Goal: Check status: Check status

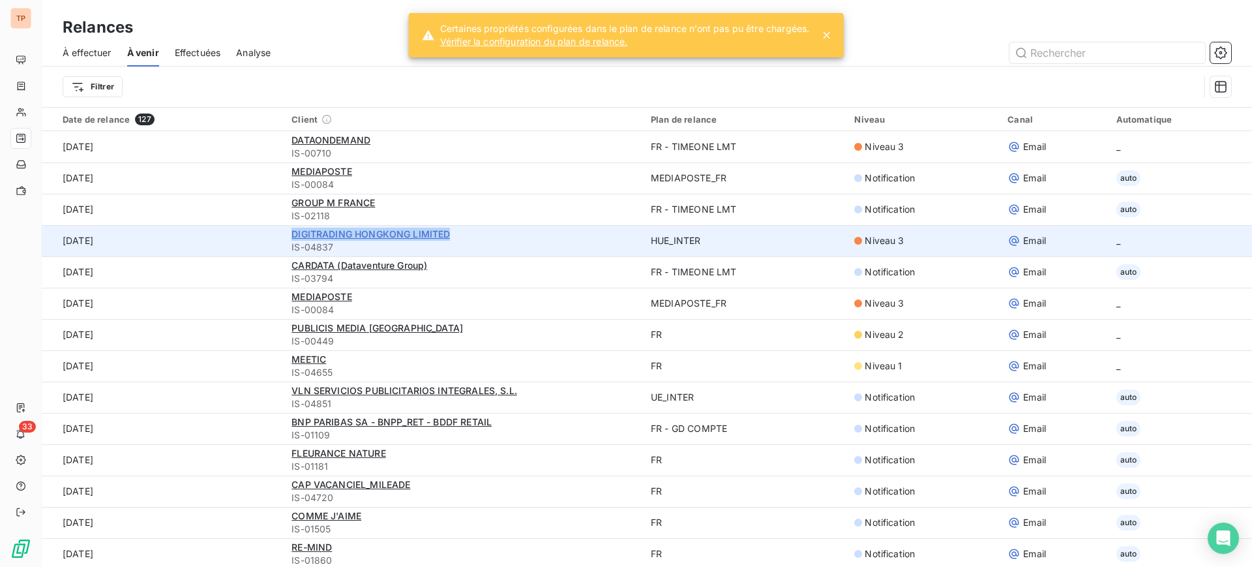
click at [435, 236] on span "DIGITRADING HONGKONG LIMITED" at bounding box center [370, 233] width 158 height 11
click at [436, 238] on span "DIGITRADING HONGKONG LIMITED" at bounding box center [370, 233] width 158 height 11
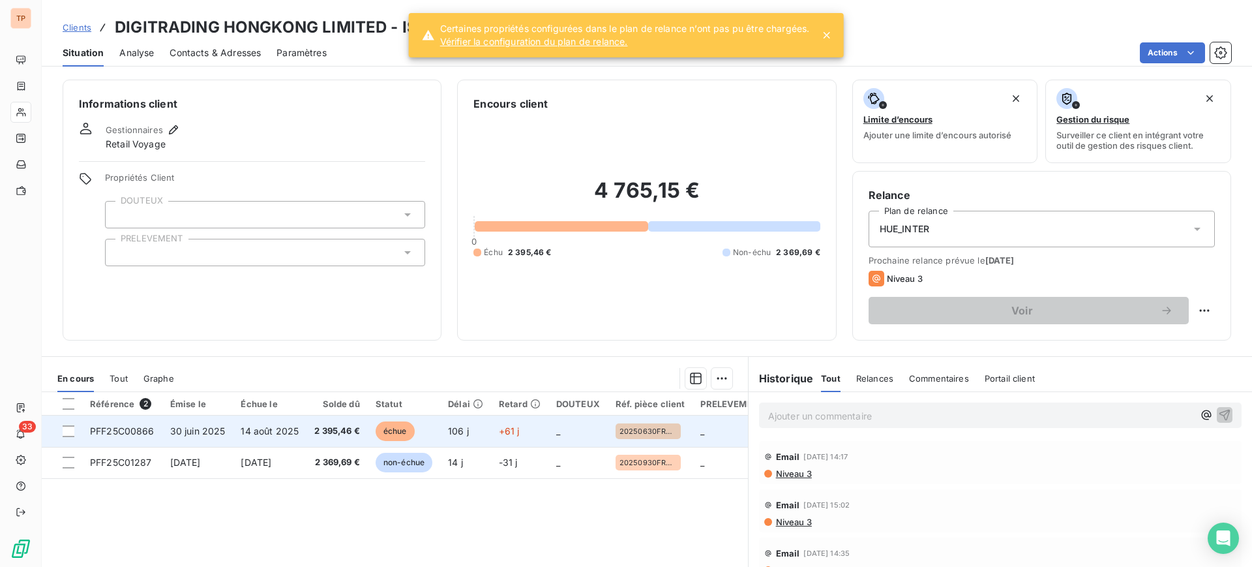
click at [128, 441] on td "PFF25C00866" at bounding box center [122, 430] width 80 height 31
click at [138, 433] on span "PFF25C00866" at bounding box center [122, 430] width 65 height 11
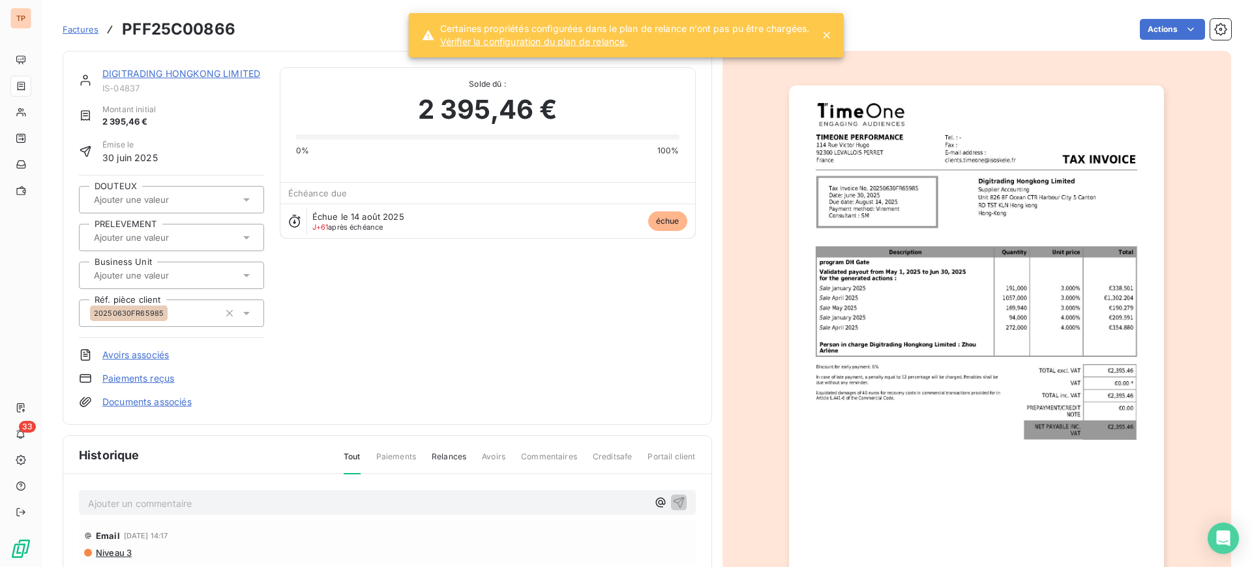
click at [915, 220] on img "button" at bounding box center [976, 350] width 375 height 531
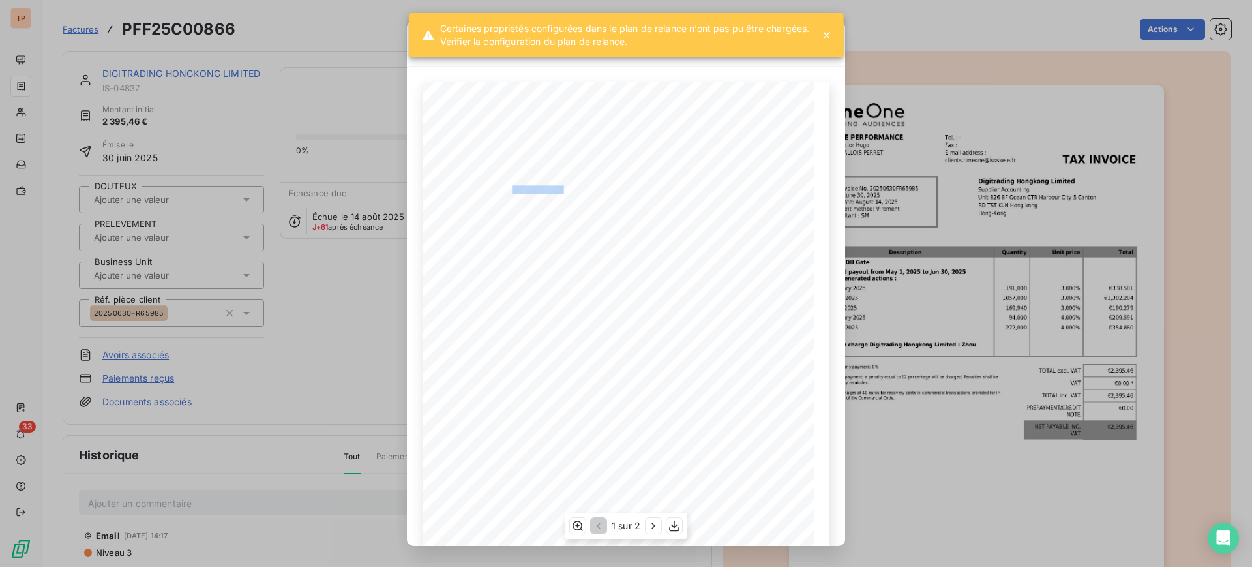
drag, startPoint x: 505, startPoint y: 192, endPoint x: 556, endPoint y: 192, distance: 50.2
click at [556, 192] on span "Tax Invoice No. 20250630FR65985" at bounding box center [519, 189] width 95 height 6
drag, startPoint x: 557, startPoint y: 190, endPoint x: 507, endPoint y: 190, distance: 50.9
click at [507, 190] on span "Tax Invoice No. 20250630FR65985" at bounding box center [519, 189] width 95 height 6
copy span "20250630FR65985"
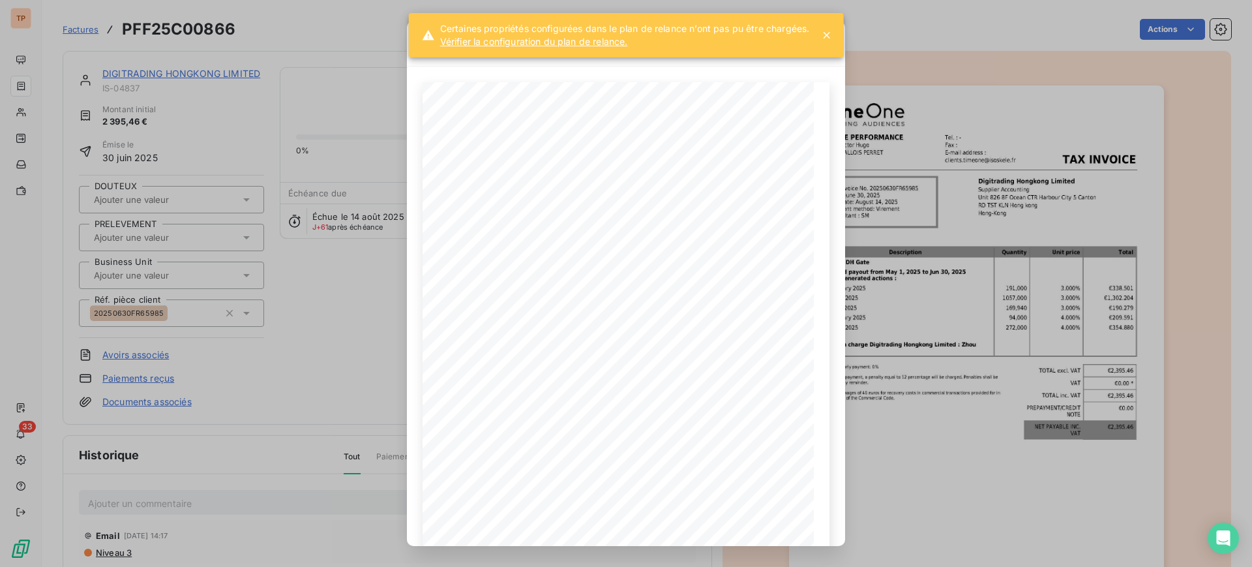
click at [972, 42] on div "PFF25C00866.pdf TIMEONE PERFORMANCE [STREET_ADDRESS][PERSON_NAME] Tel. : - Fax …" at bounding box center [626, 283] width 1252 height 567
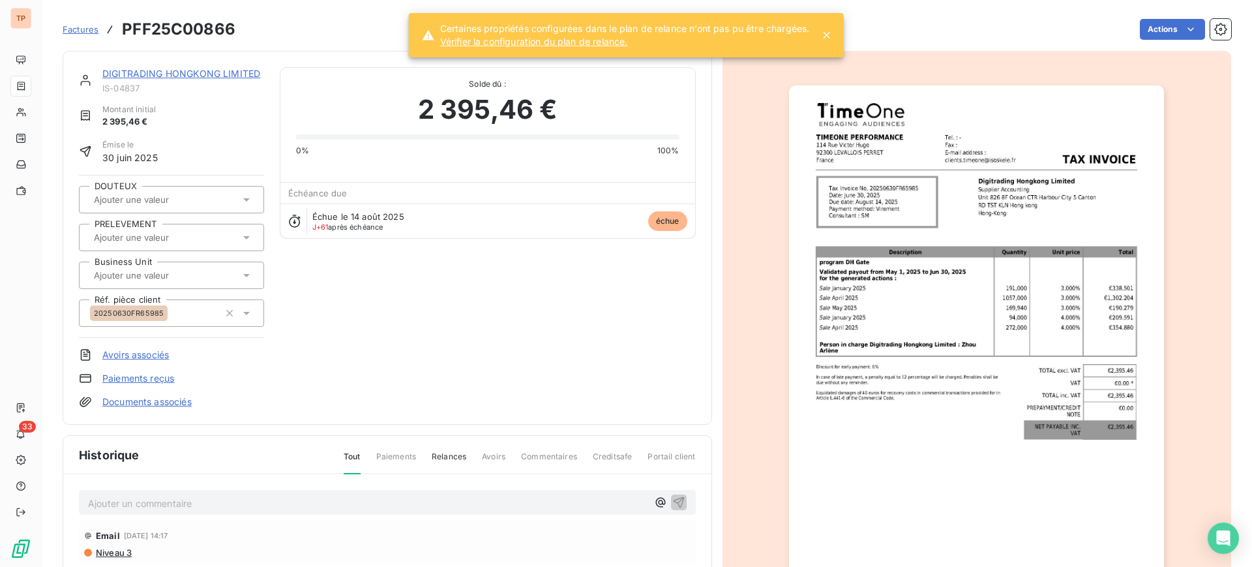
click at [613, 378] on div "DIGITRADING HONGKONG LIMITED IS-04837 Montant initial 2 395,46 € Émise le 30 ju…" at bounding box center [387, 237] width 617 height 341
drag, startPoint x: 171, startPoint y: 314, endPoint x: 91, endPoint y: 312, distance: 80.2
click at [91, 312] on div "20250630FR65985" at bounding box center [154, 313] width 129 height 21
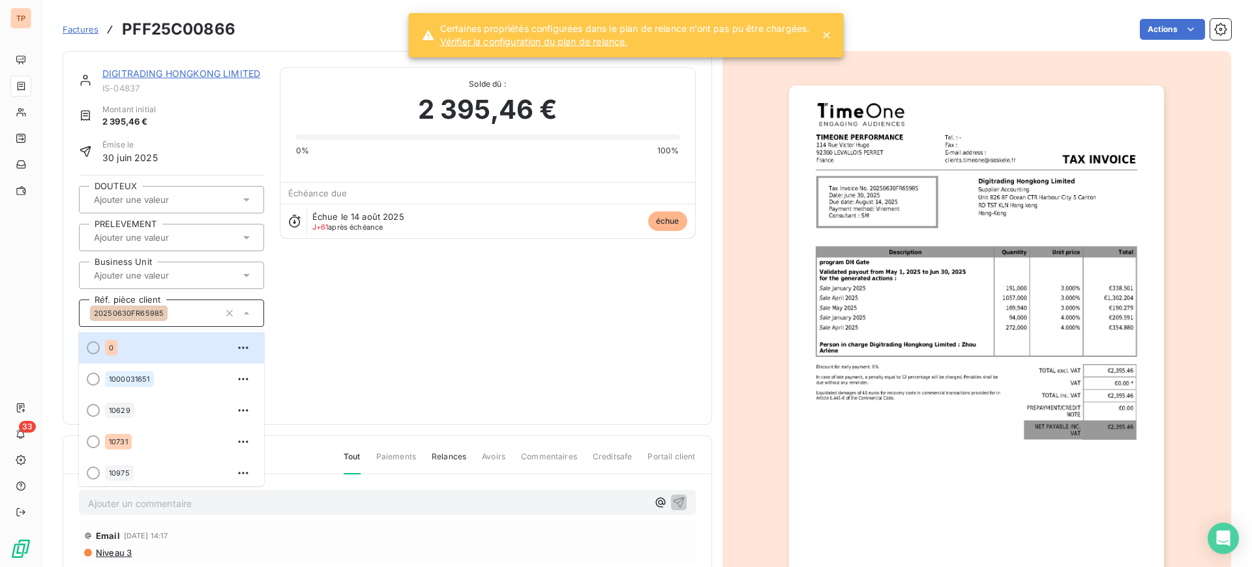
drag, startPoint x: 108, startPoint y: 311, endPoint x: 454, endPoint y: 340, distance: 348.1
click at [454, 340] on div "DIGITRADING HONGKONG LIMITED IS-04837 Montant initial 2 395,46 € Émise le 30 ju…" at bounding box center [387, 237] width 617 height 341
